Goal: Task Accomplishment & Management: Manage account settings

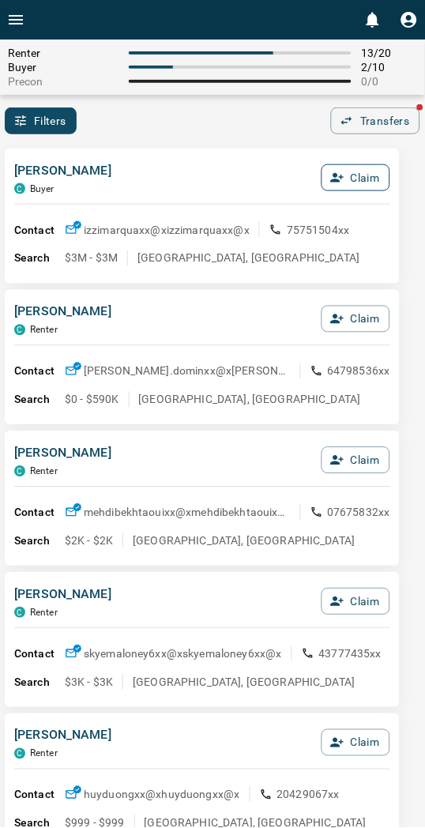
click at [356, 175] on button "Claim" at bounding box center [355, 177] width 69 height 27
click at [357, 175] on button "Confirm Claim" at bounding box center [333, 177] width 113 height 27
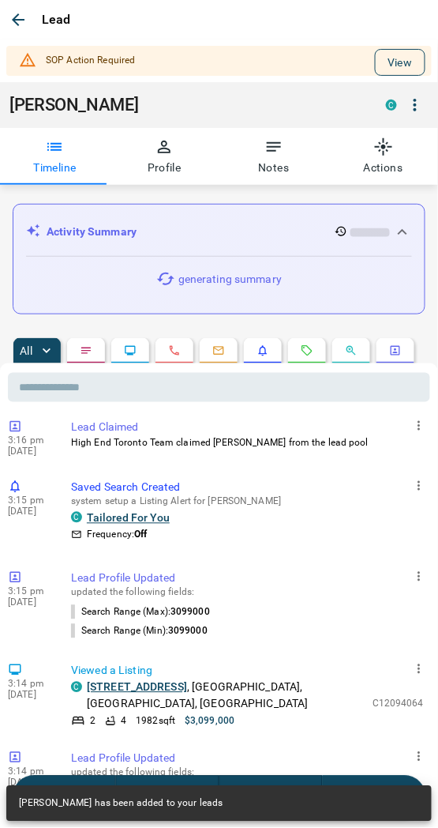
click at [405, 50] on button "View" at bounding box center [400, 62] width 51 height 27
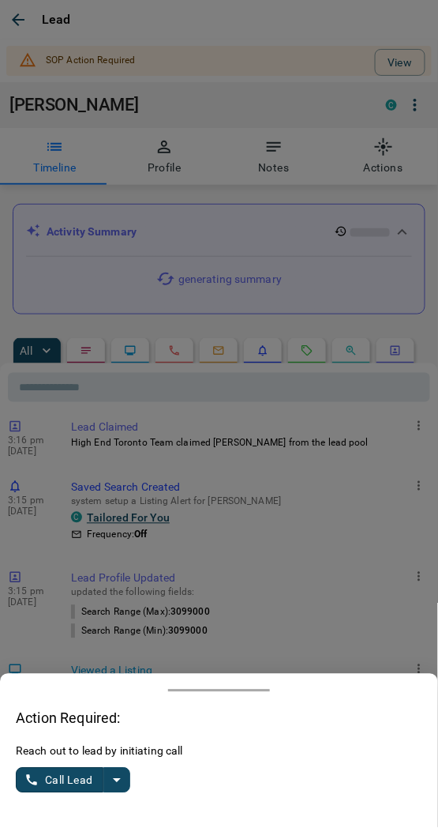
drag, startPoint x: 120, startPoint y: 778, endPoint x: 95, endPoint y: 770, distance: 26.5
click at [119, 778] on icon "split button" at bounding box center [116, 780] width 19 height 19
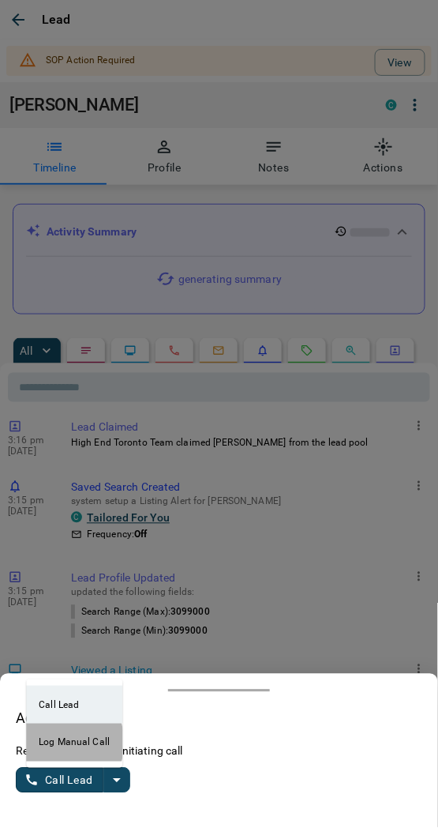
click at [52, 743] on li "Log Manual Call" at bounding box center [74, 742] width 96 height 38
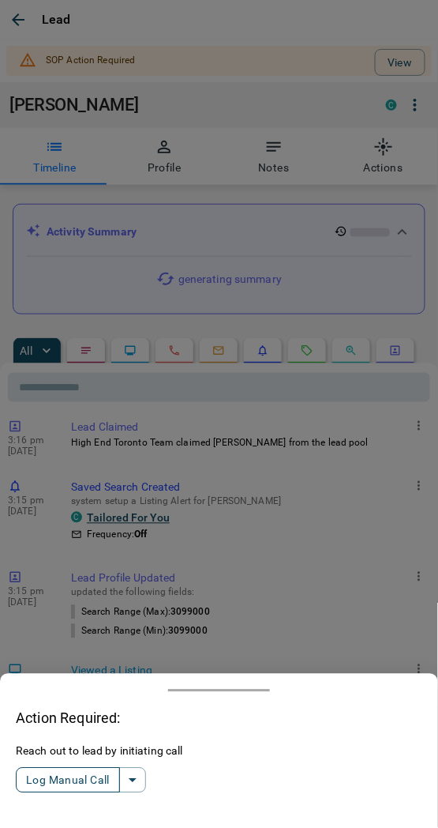
click at [66, 785] on button "Log Manual Call" at bounding box center [68, 780] width 104 height 25
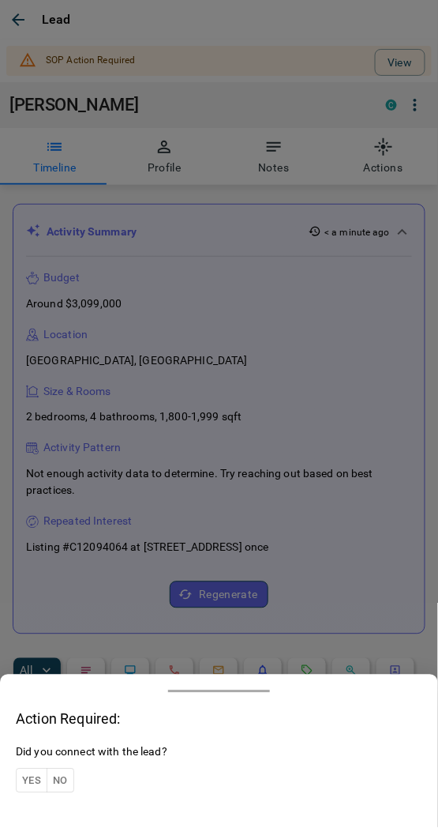
click at [36, 779] on button "Yes" at bounding box center [32, 780] width 32 height 24
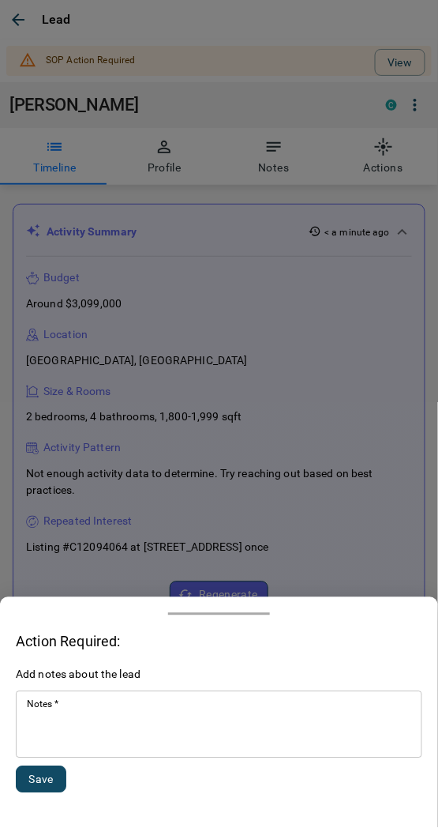
drag, startPoint x: 108, startPoint y: 729, endPoint x: 104, endPoint y: 708, distance: 20.9
click at [107, 730] on textarea "Notes   *" at bounding box center [219, 725] width 385 height 54
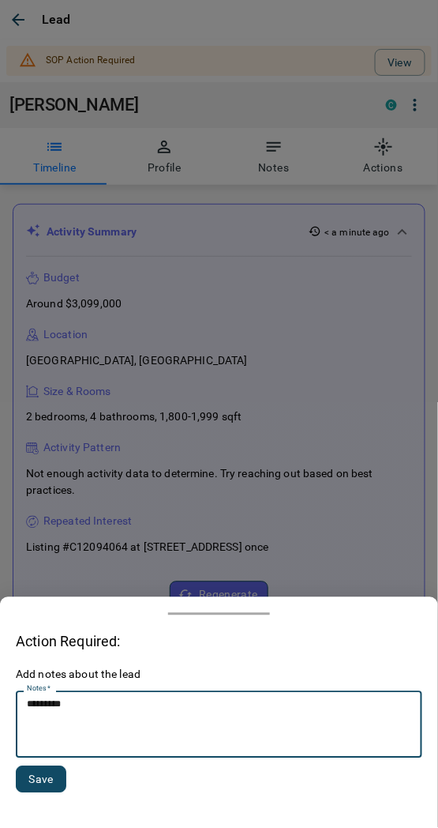
type textarea "*********"
click at [53, 783] on button "Save" at bounding box center [41, 779] width 51 height 27
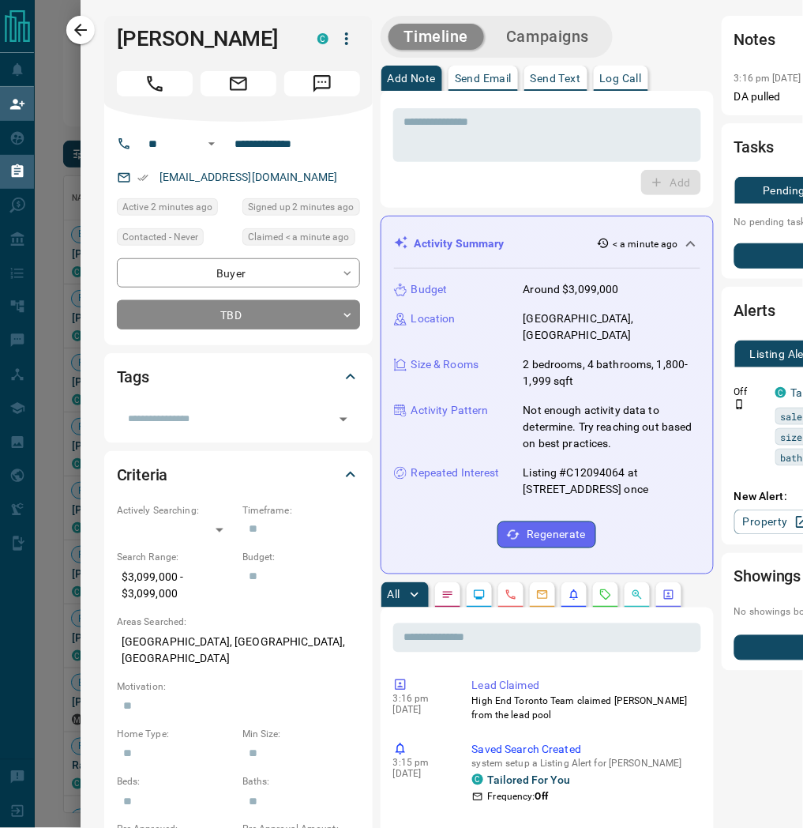
scroll to position [624, 697]
click at [223, 35] on h1 "[PERSON_NAME]" at bounding box center [205, 38] width 177 height 25
copy div "[PERSON_NAME] C"
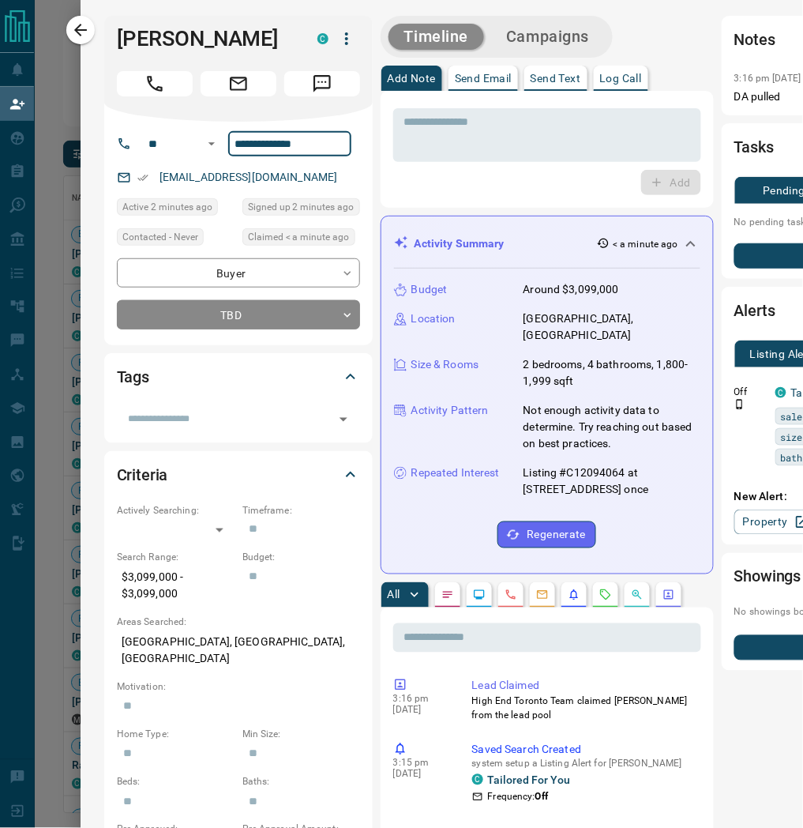
drag, startPoint x: 335, startPoint y: 144, endPoint x: 214, endPoint y: 158, distance: 121.7
click at [214, 158] on div "**********" at bounding box center [238, 233] width 269 height 223
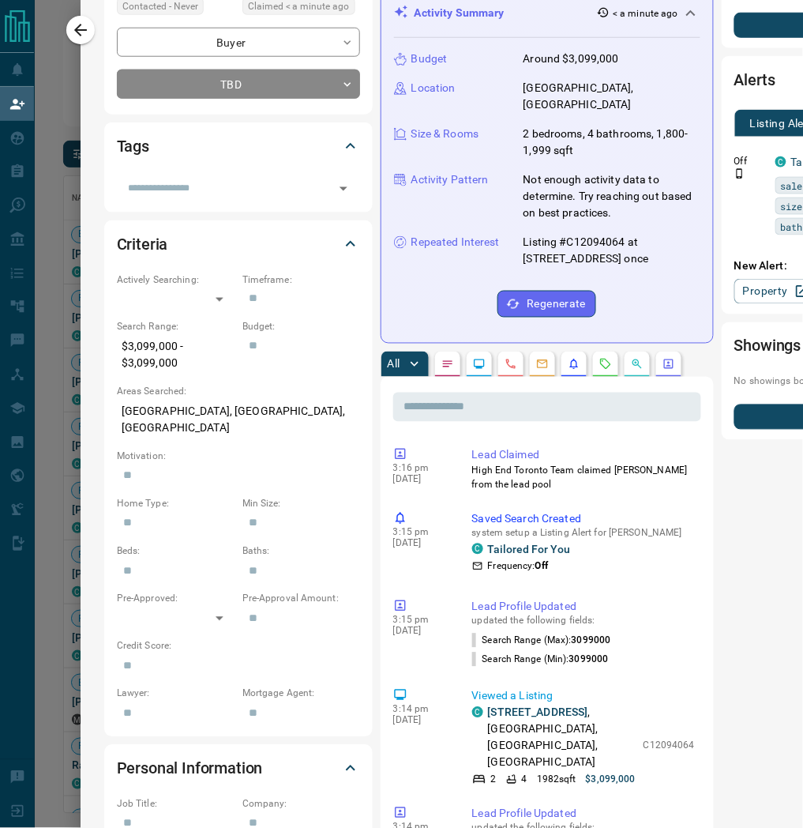
scroll to position [0, 0]
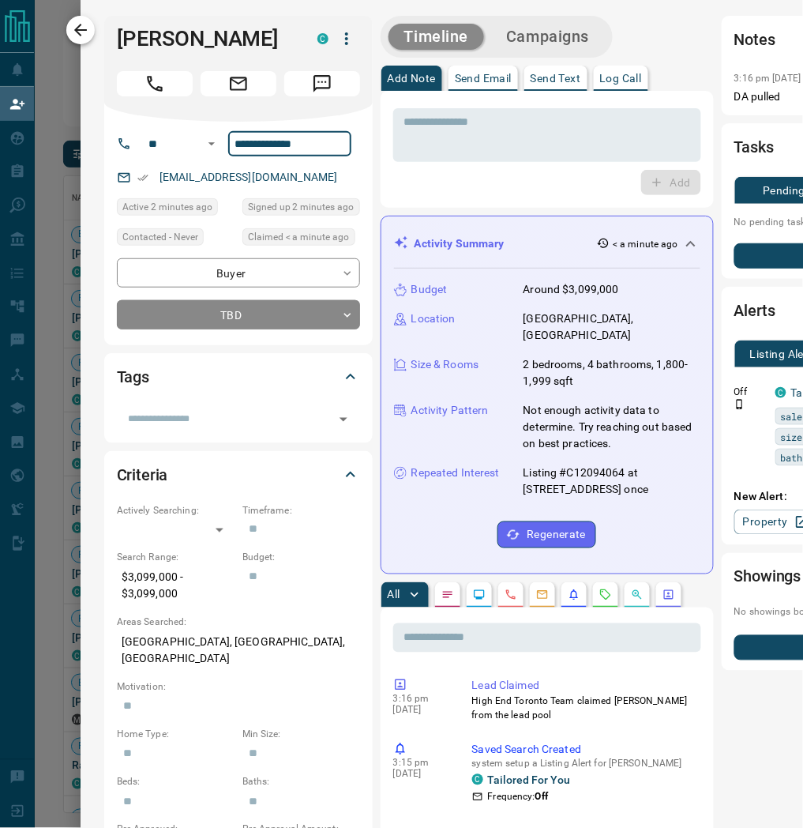
click at [80, 29] on icon "button" at bounding box center [80, 30] width 13 height 13
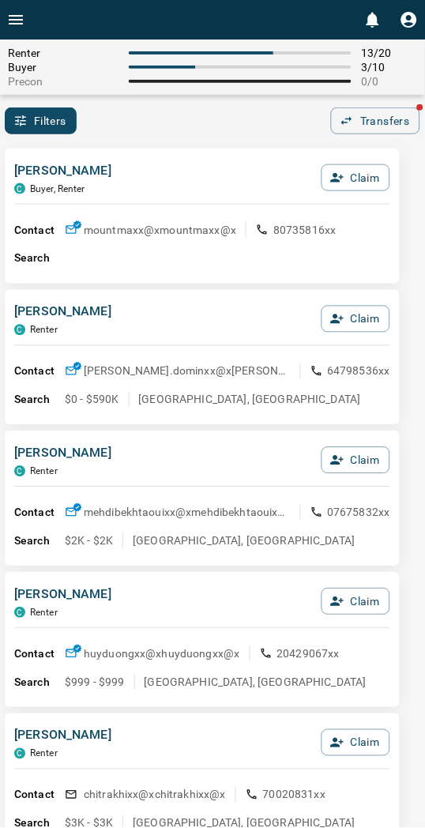
click at [224, 81] on span at bounding box center [240, 81] width 223 height 3
